Goal: Information Seeking & Learning: Learn about a topic

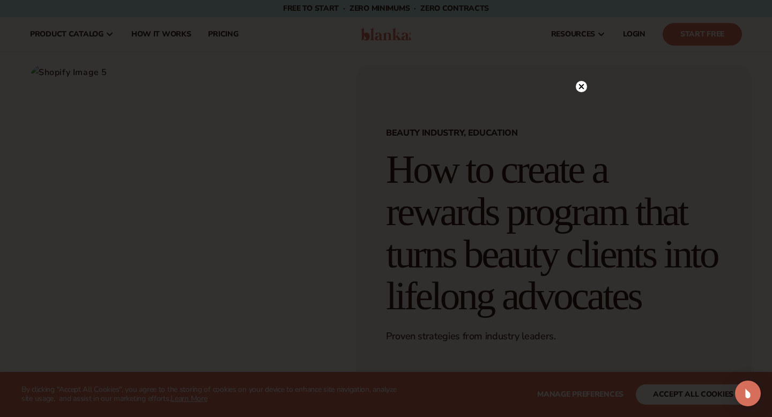
click at [586, 83] on icon at bounding box center [581, 86] width 11 height 11
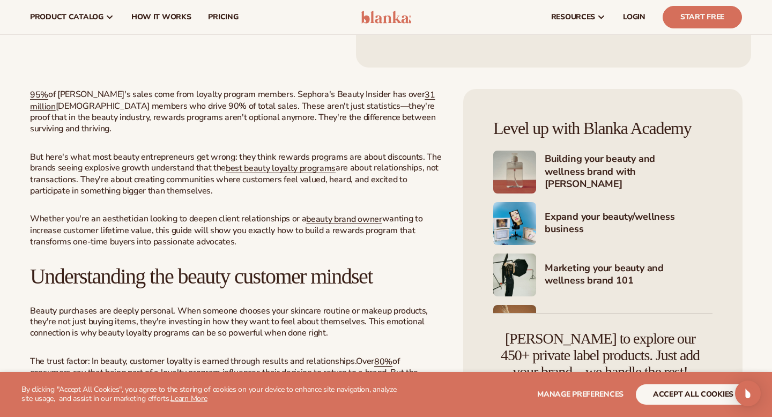
scroll to position [322, 0]
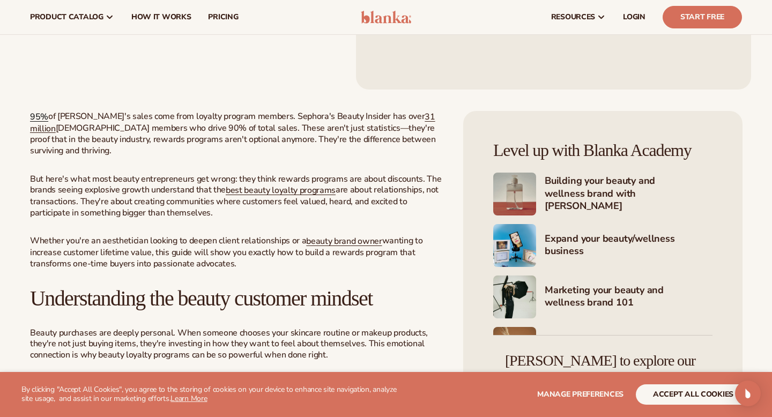
click at [38, 123] on link "95%" at bounding box center [39, 117] width 18 height 12
click at [391, 135] on link "31 million" at bounding box center [233, 123] width 406 height 24
click at [38, 123] on link "95%" at bounding box center [39, 117] width 18 height 12
click at [310, 196] on link "best beauty loyalty programs" at bounding box center [281, 191] width 110 height 12
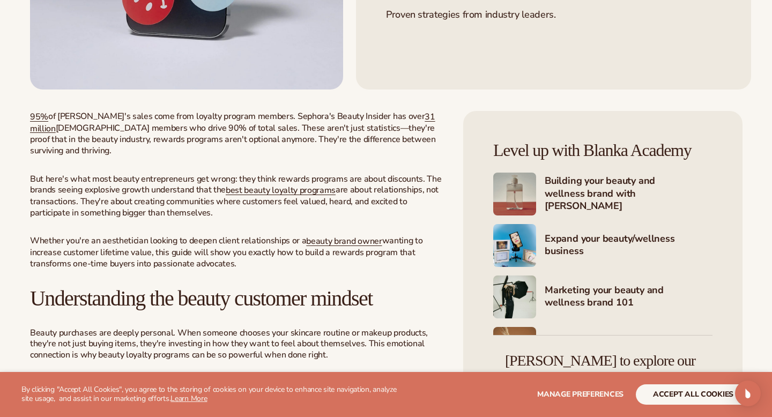
scroll to position [388, 0]
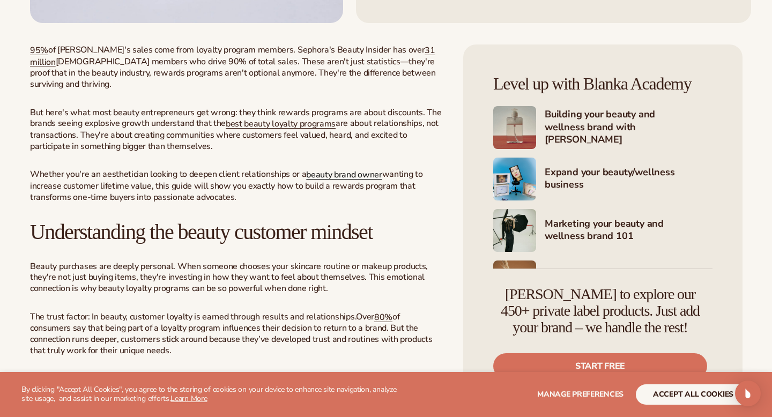
click at [341, 181] on link "beauty brand owner" at bounding box center [344, 175] width 76 height 12
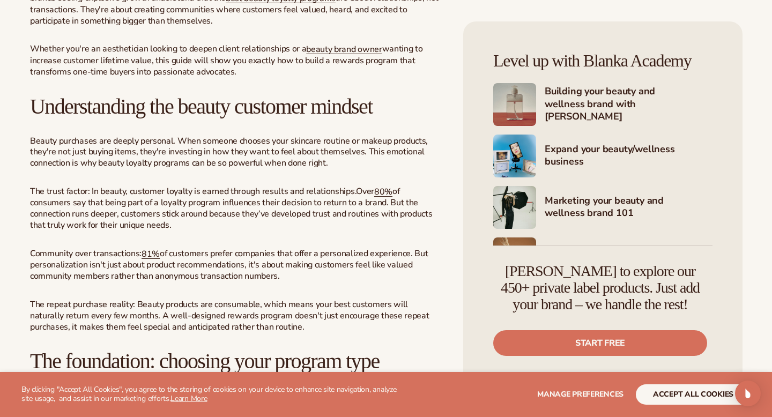
scroll to position [585, 0]
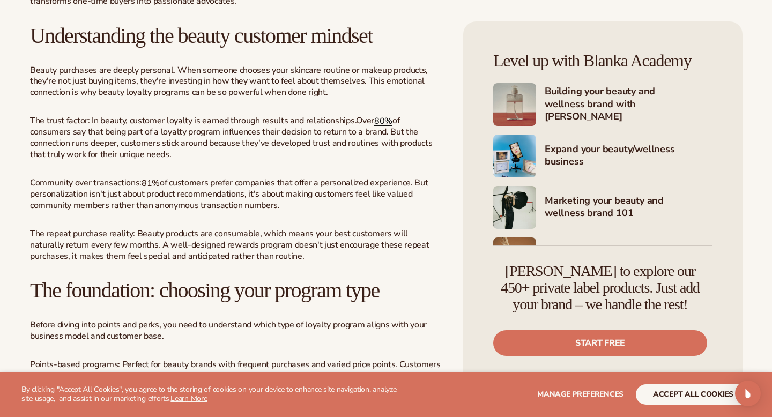
click at [388, 127] on link "80%" at bounding box center [383, 121] width 18 height 12
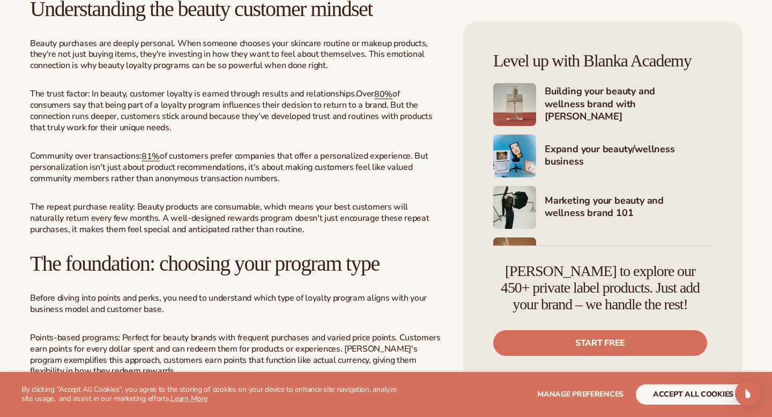
scroll to position [629, 0]
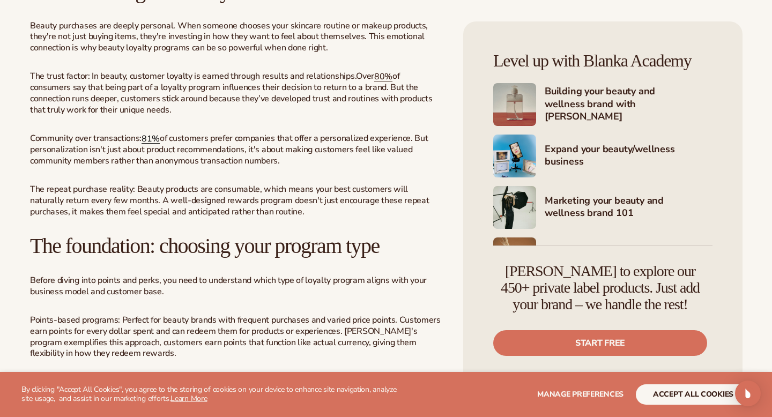
click at [150, 145] on link "81%" at bounding box center [151, 139] width 18 height 12
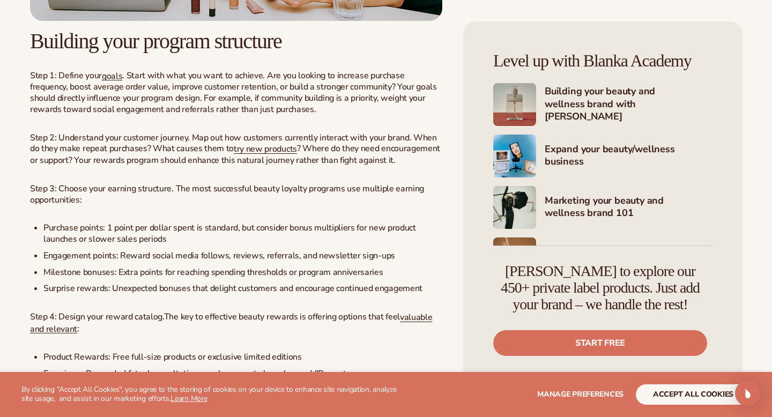
scroll to position [1407, 0]
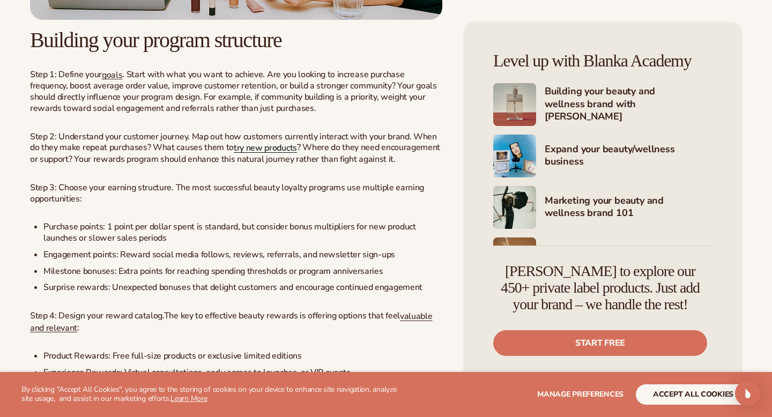
click at [253, 154] on link "try new products" at bounding box center [265, 148] width 63 height 12
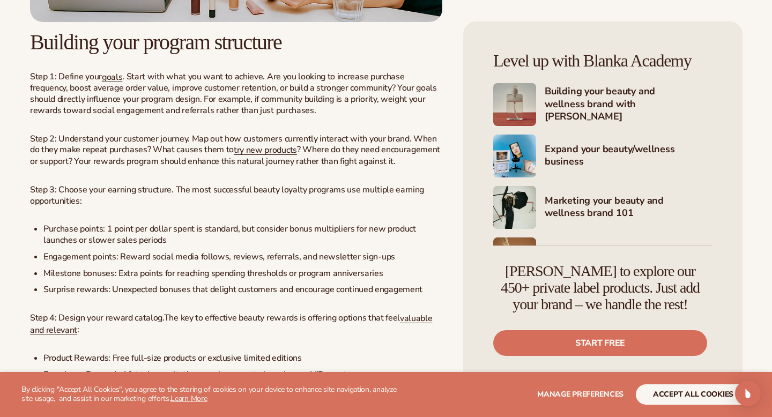
scroll to position [1407, 0]
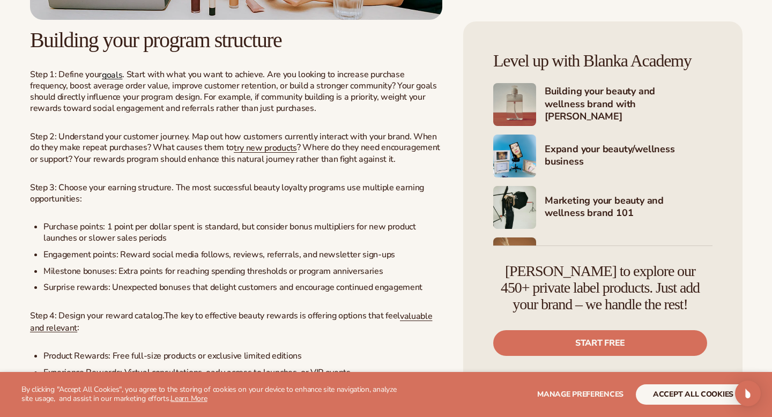
click at [109, 80] on link "goals" at bounding box center [112, 75] width 20 height 12
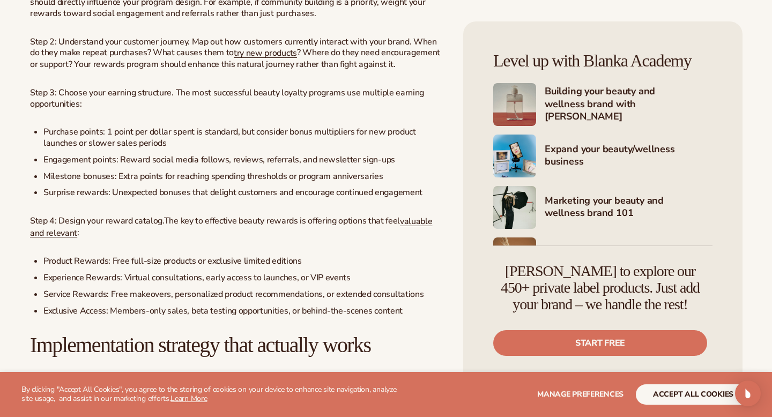
scroll to position [1503, 0]
click at [64, 239] on link "valuable and relevant" at bounding box center [231, 227] width 402 height 24
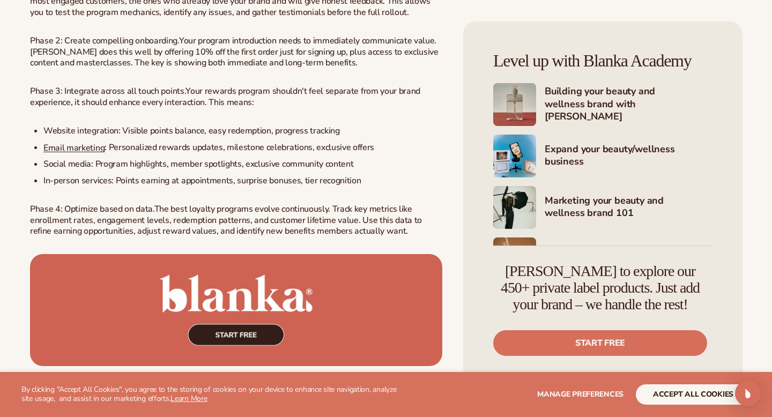
scroll to position [1933, 0]
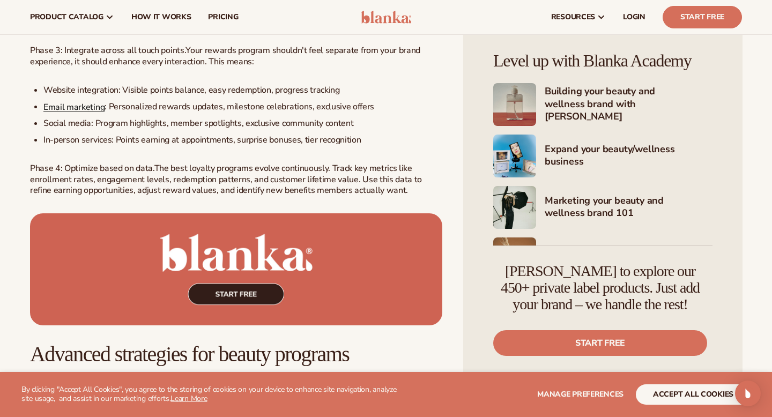
click at [81, 113] on span "Email marketing" at bounding box center [73, 107] width 61 height 12
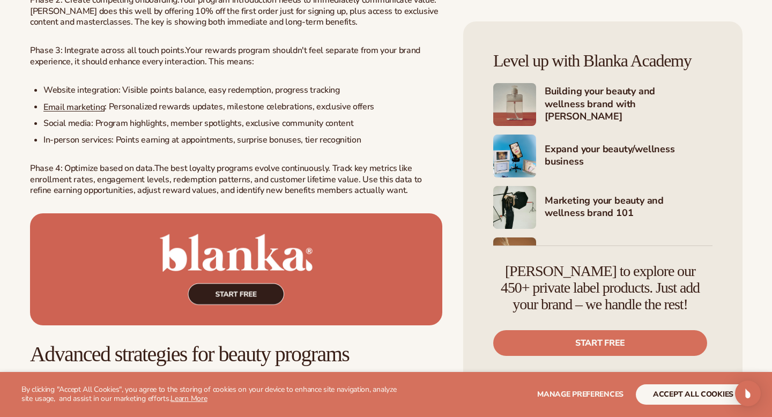
scroll to position [2198, 0]
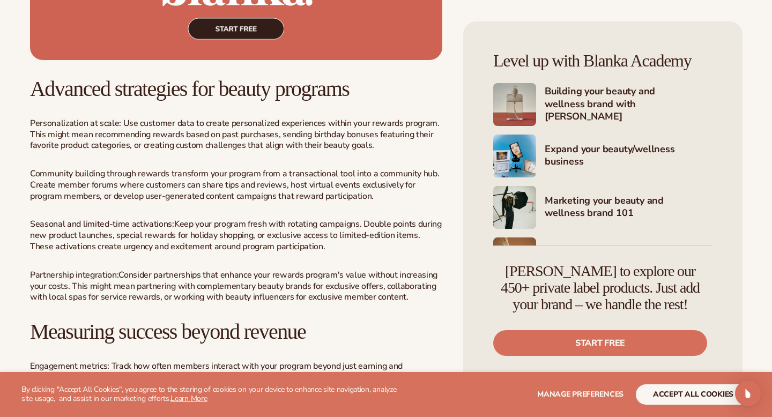
click at [225, 52] on img at bounding box center [236, 4] width 413 height 112
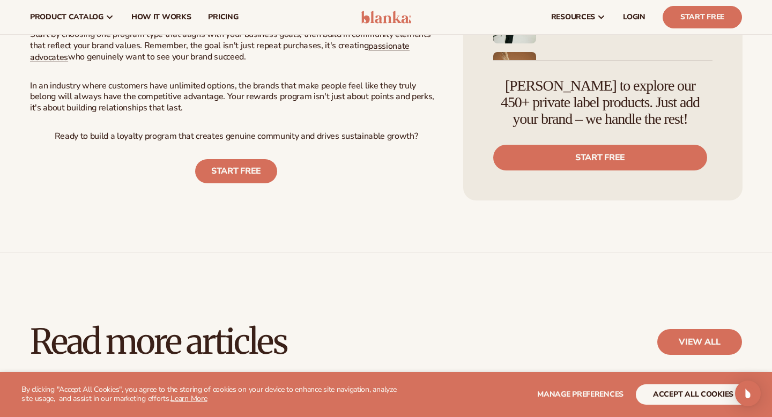
scroll to position [3162, 0]
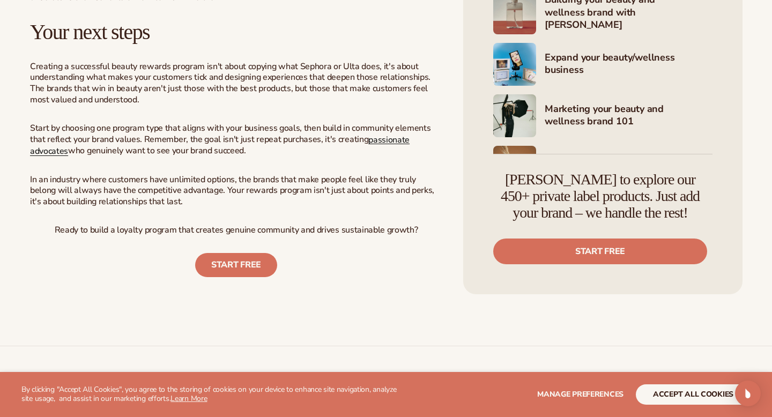
click at [381, 157] on link "passionate advocates" at bounding box center [220, 146] width 380 height 24
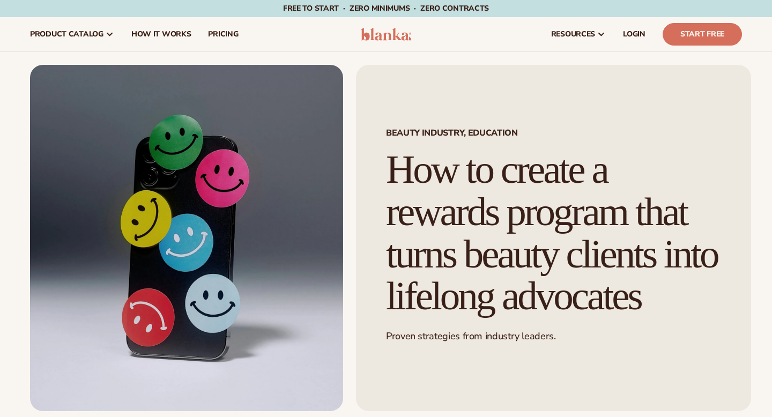
scroll to position [3162, 0]
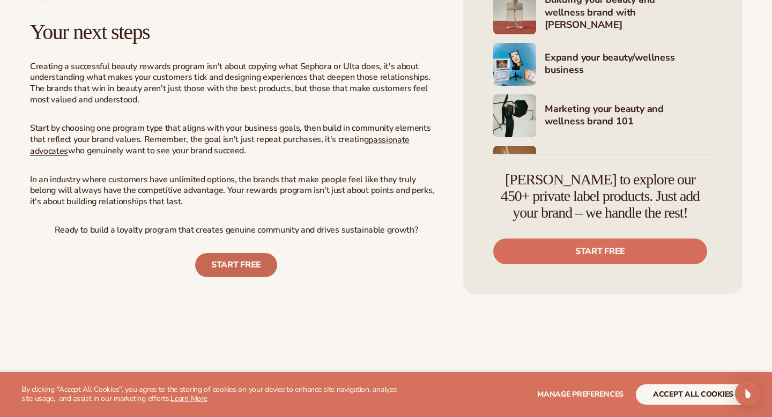
click at [227, 277] on link "START FREE" at bounding box center [236, 265] width 82 height 24
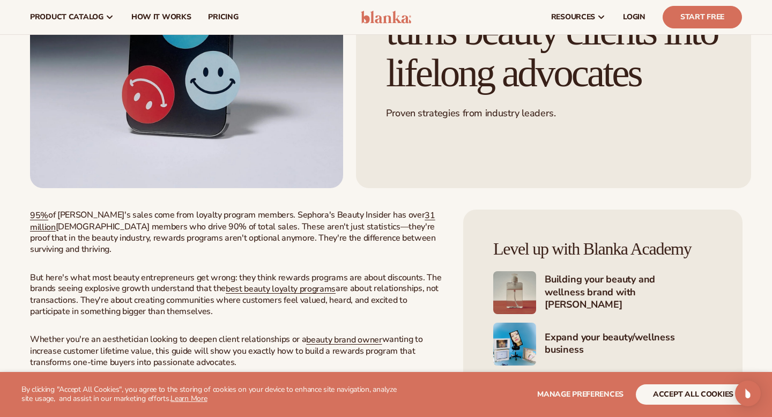
scroll to position [0, 0]
